Goal: Task Accomplishment & Management: Complete application form

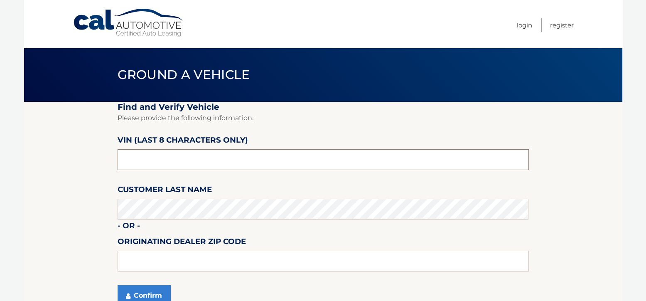
click at [182, 161] on input "text" at bounding box center [323, 159] width 411 height 21
click at [123, 161] on input "1176398*" at bounding box center [323, 159] width 411 height 21
type input "R1176398"
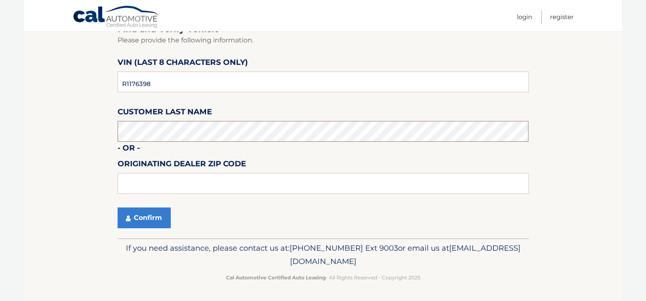
scroll to position [78, 0]
click at [142, 213] on button "Confirm" at bounding box center [144, 217] width 53 height 21
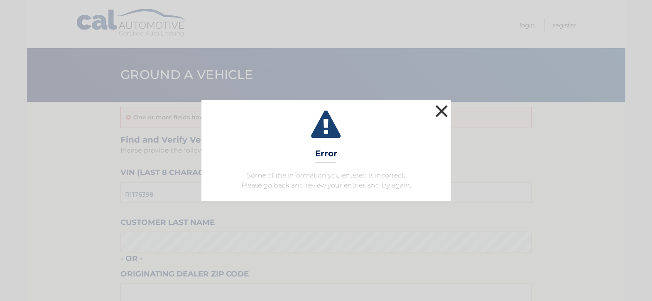
click at [443, 108] on button "×" at bounding box center [441, 111] width 17 height 17
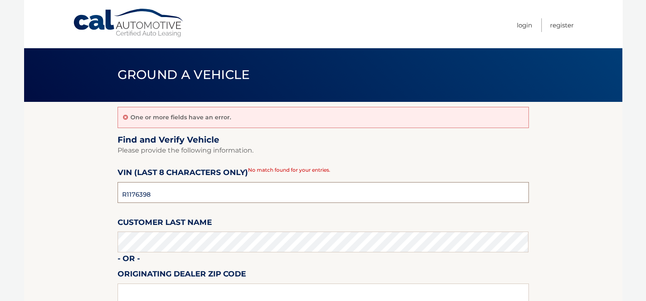
click at [129, 193] on input "R1176398" at bounding box center [323, 192] width 411 height 21
click at [217, 195] on input "R1176398" at bounding box center [323, 192] width 411 height 21
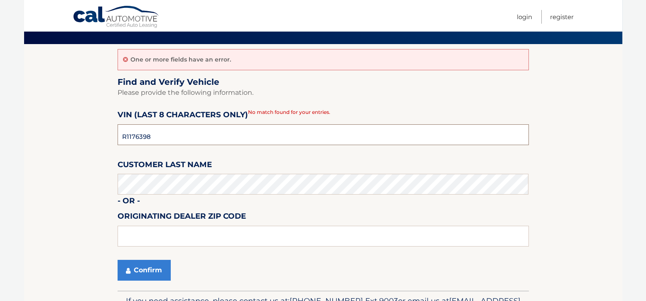
scroll to position [111, 0]
